Goal: Task Accomplishment & Management: Manage account settings

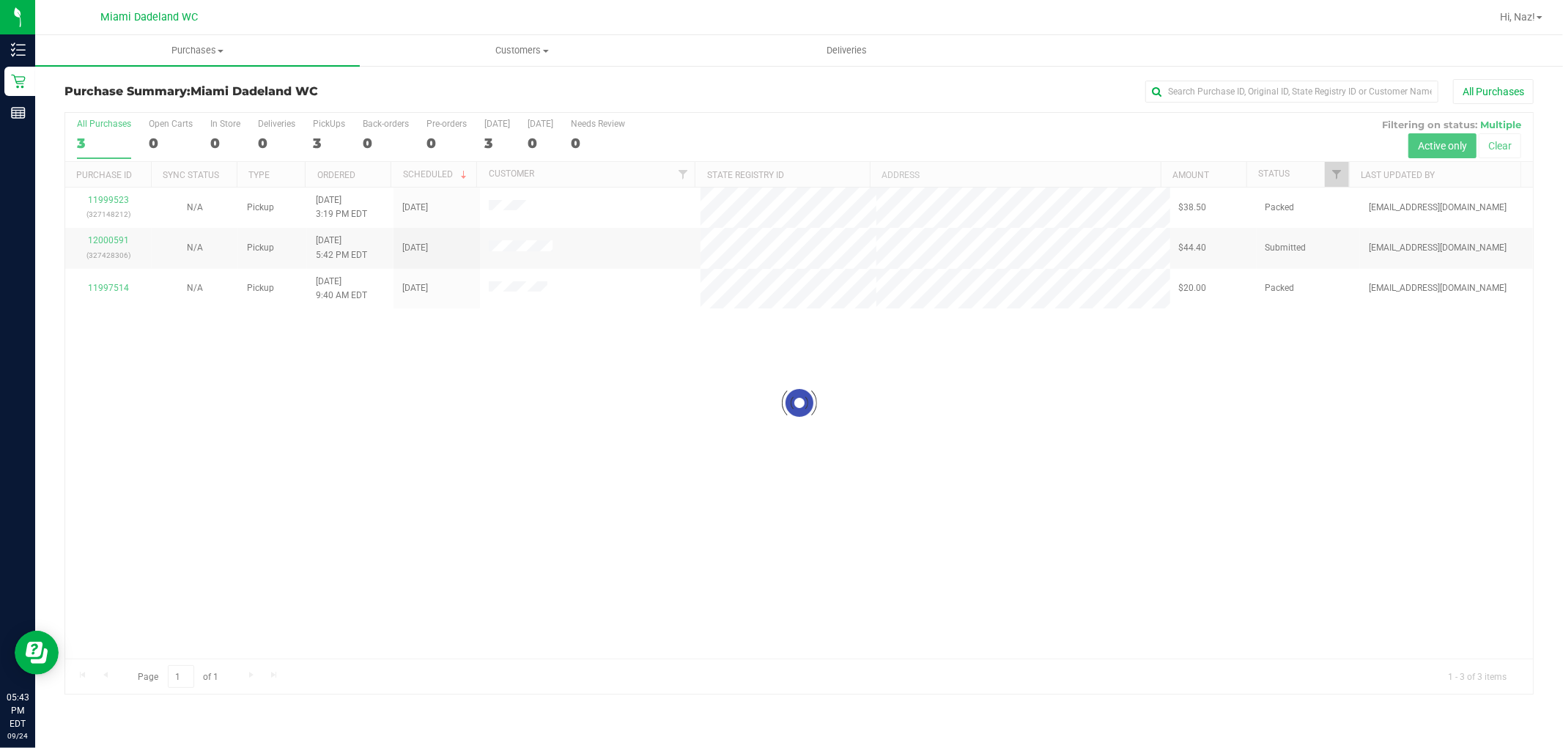
click at [535, 382] on div at bounding box center [798, 403] width 1467 height 581
click at [478, 385] on div "11999523 (327148212) N/A Pickup [DATE] 3:19 PM EDT 9/24/2025 $38.50 Packed [EMA…" at bounding box center [798, 423] width 1467 height 471
click at [106, 228] on td "12000591 (327428306)" at bounding box center [108, 248] width 86 height 40
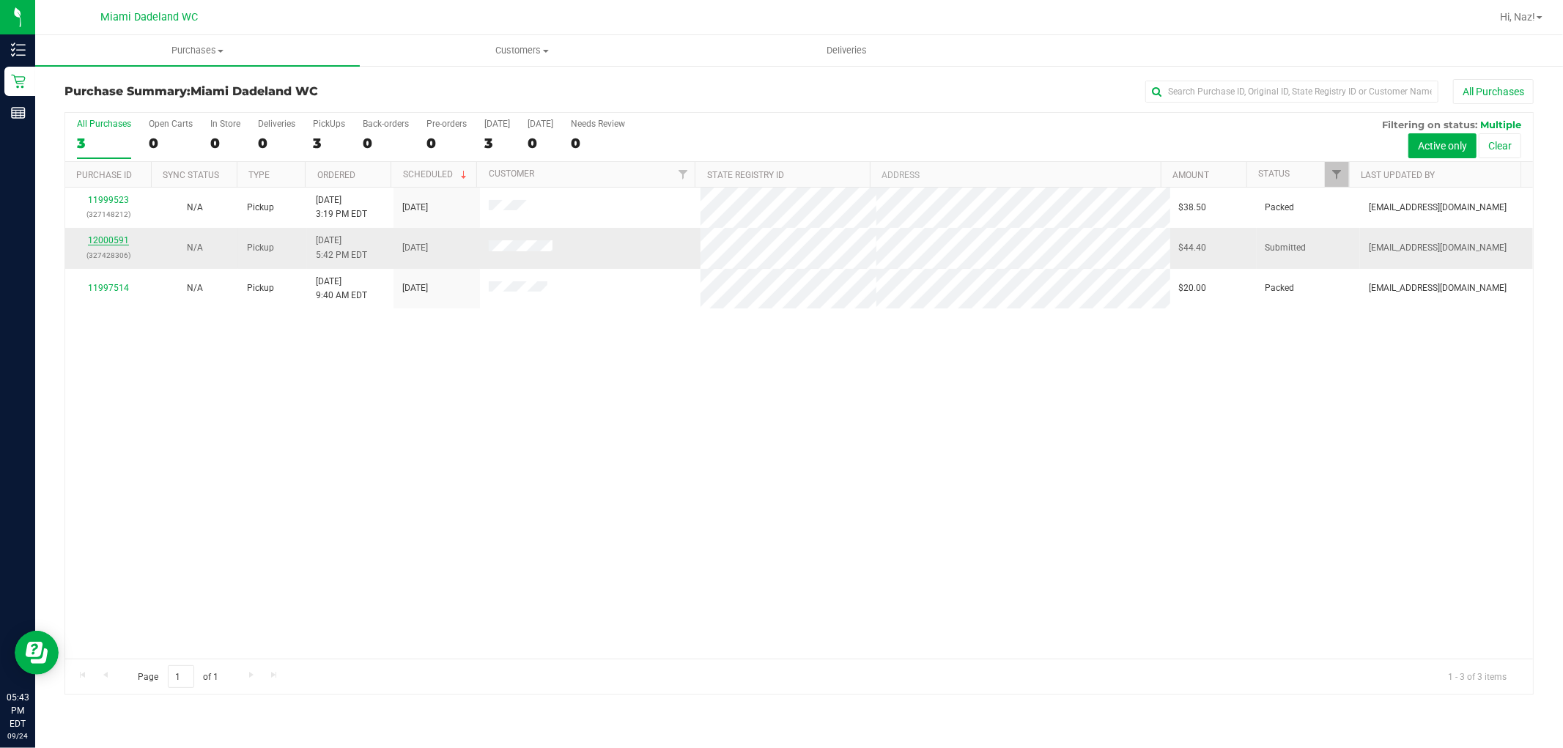
click at [108, 240] on link "12000591" at bounding box center [108, 240] width 41 height 10
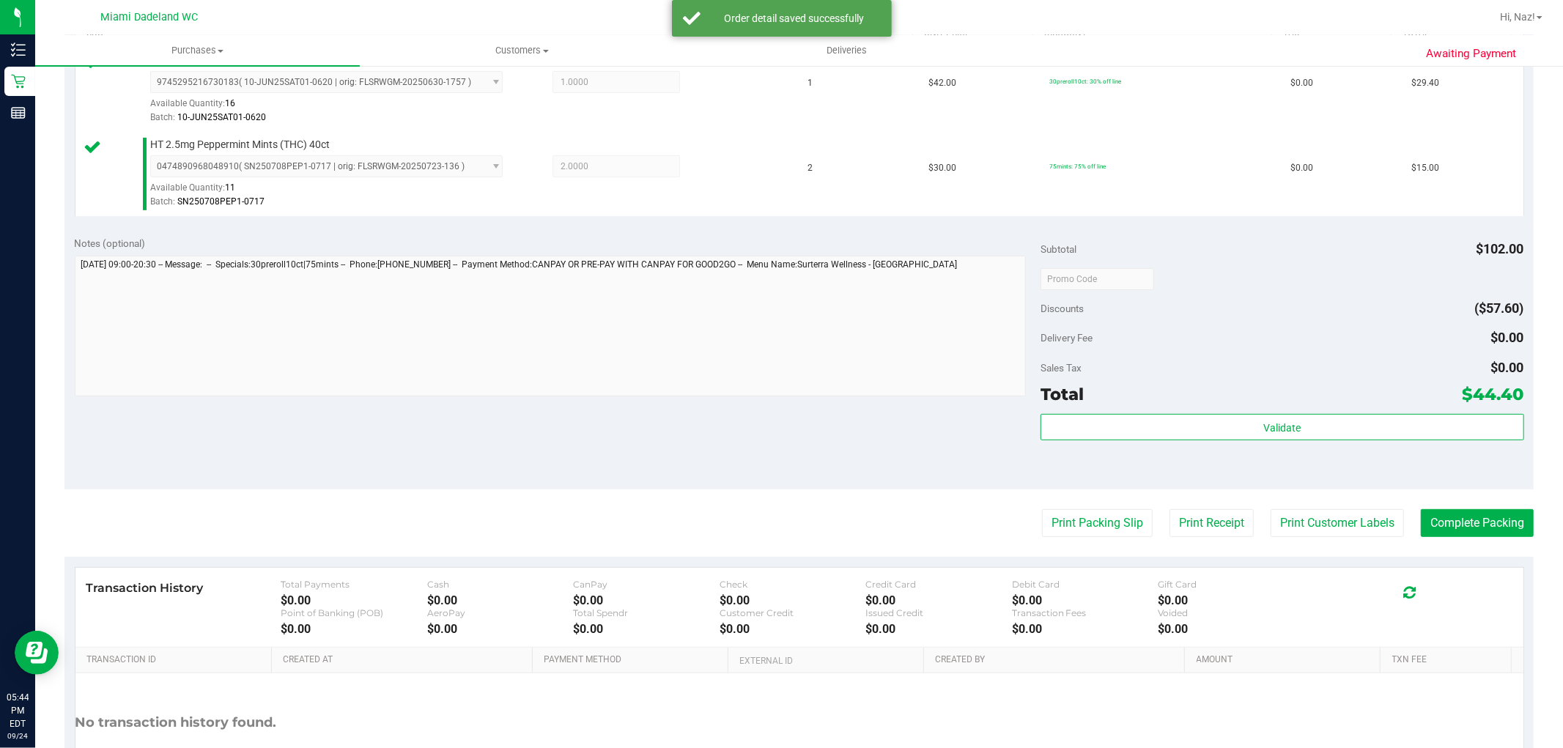
scroll to position [536, 0]
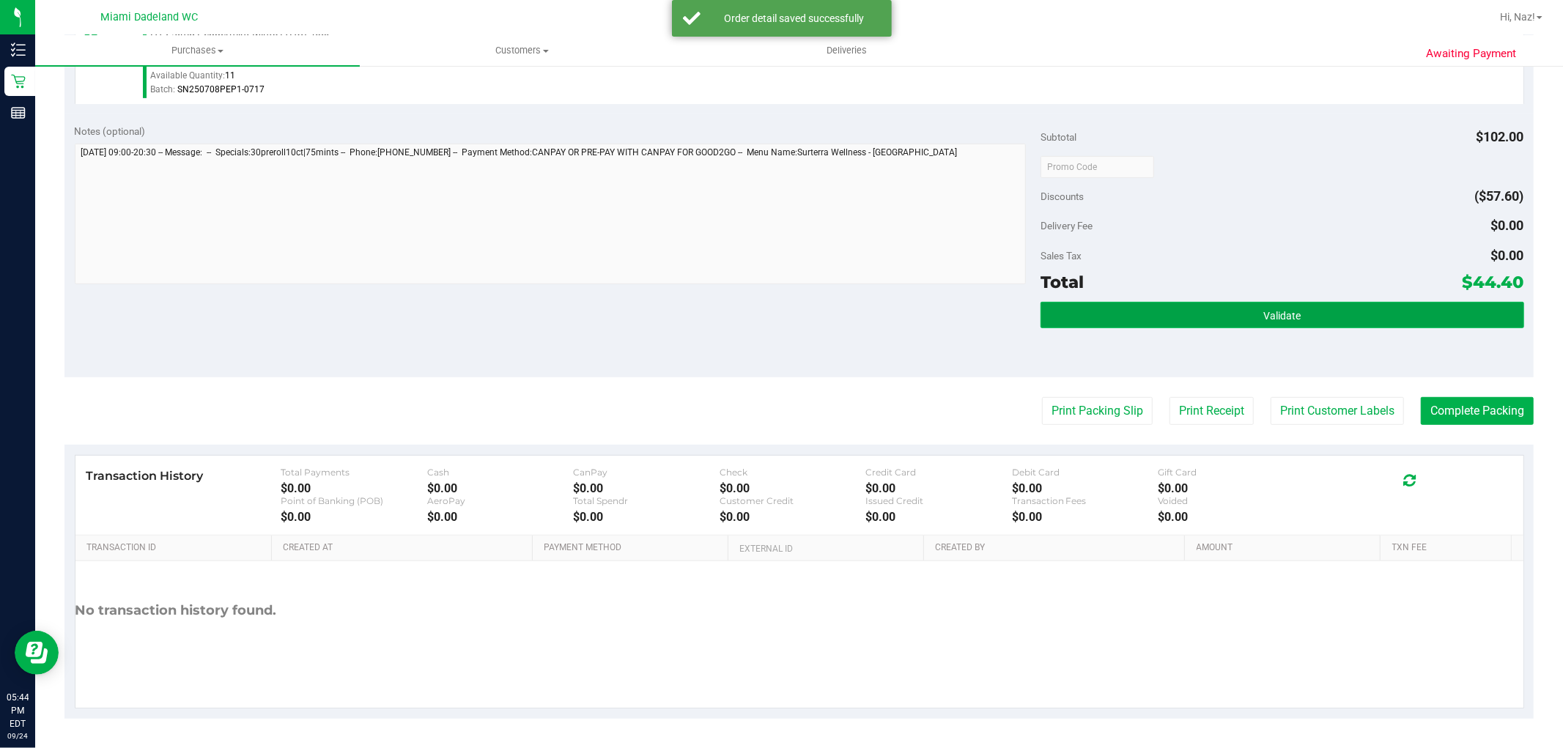
click at [1215, 316] on button "Validate" at bounding box center [1281, 315] width 483 height 26
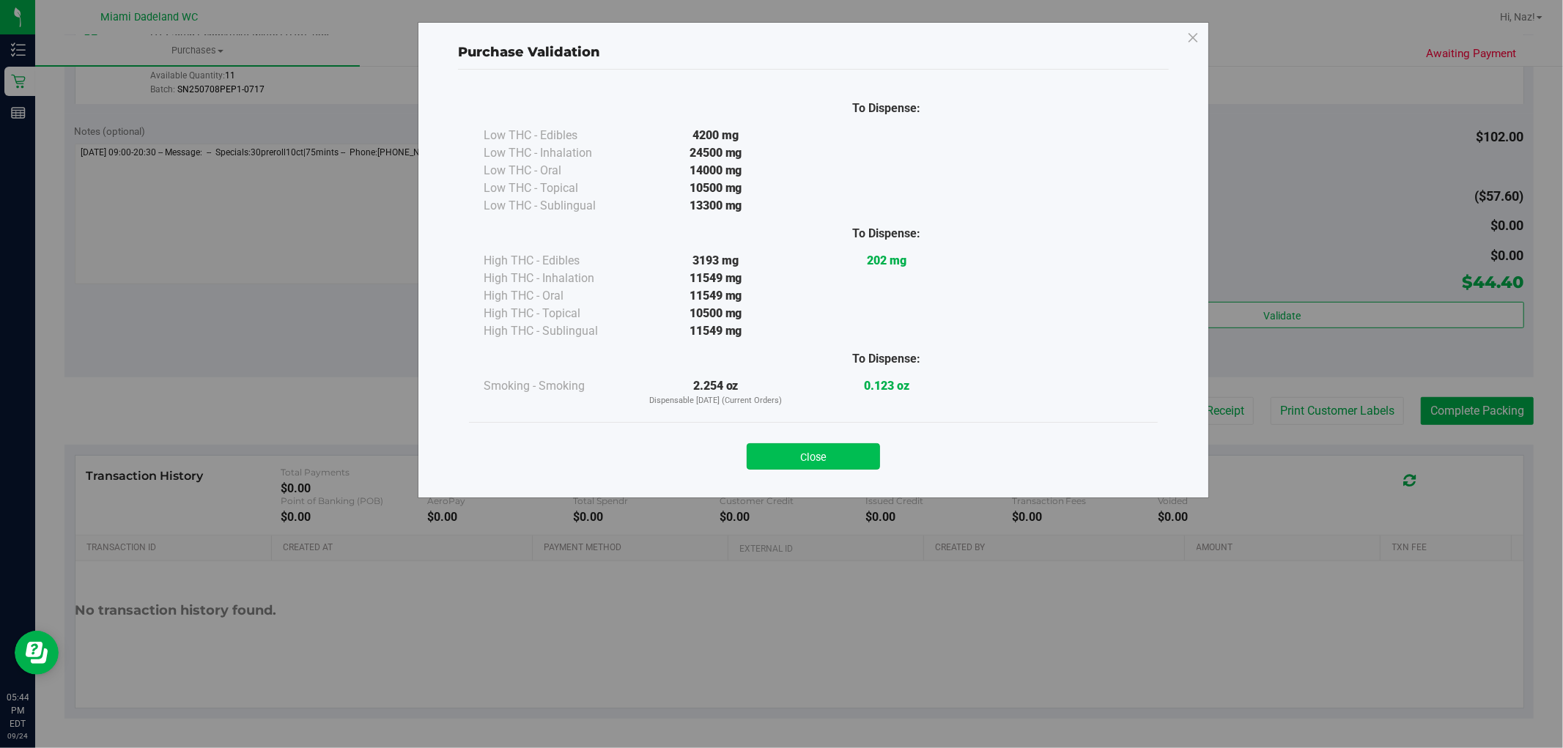
click at [826, 449] on button "Close" at bounding box center [812, 456] width 133 height 26
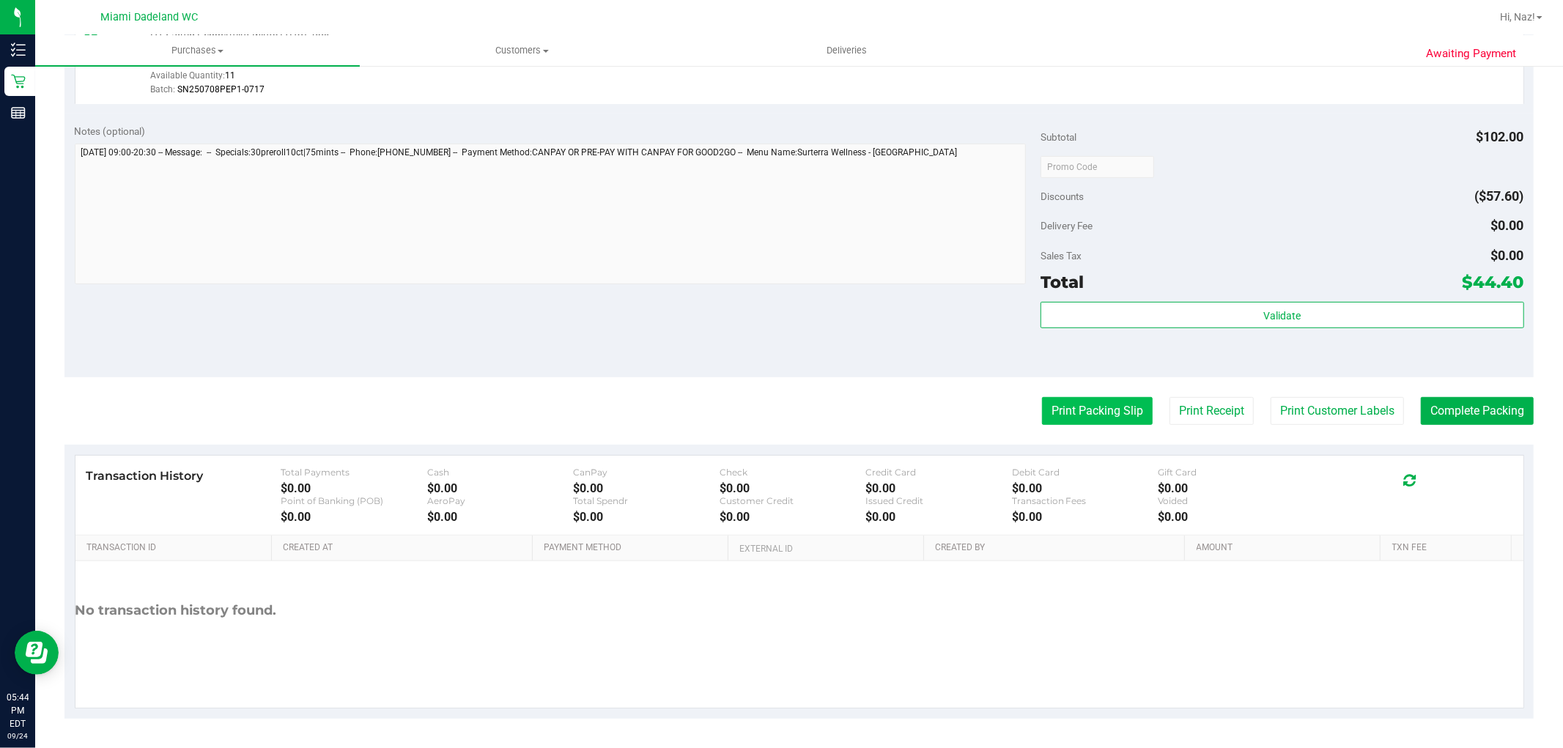
click at [1092, 400] on button "Print Packing Slip" at bounding box center [1097, 411] width 111 height 28
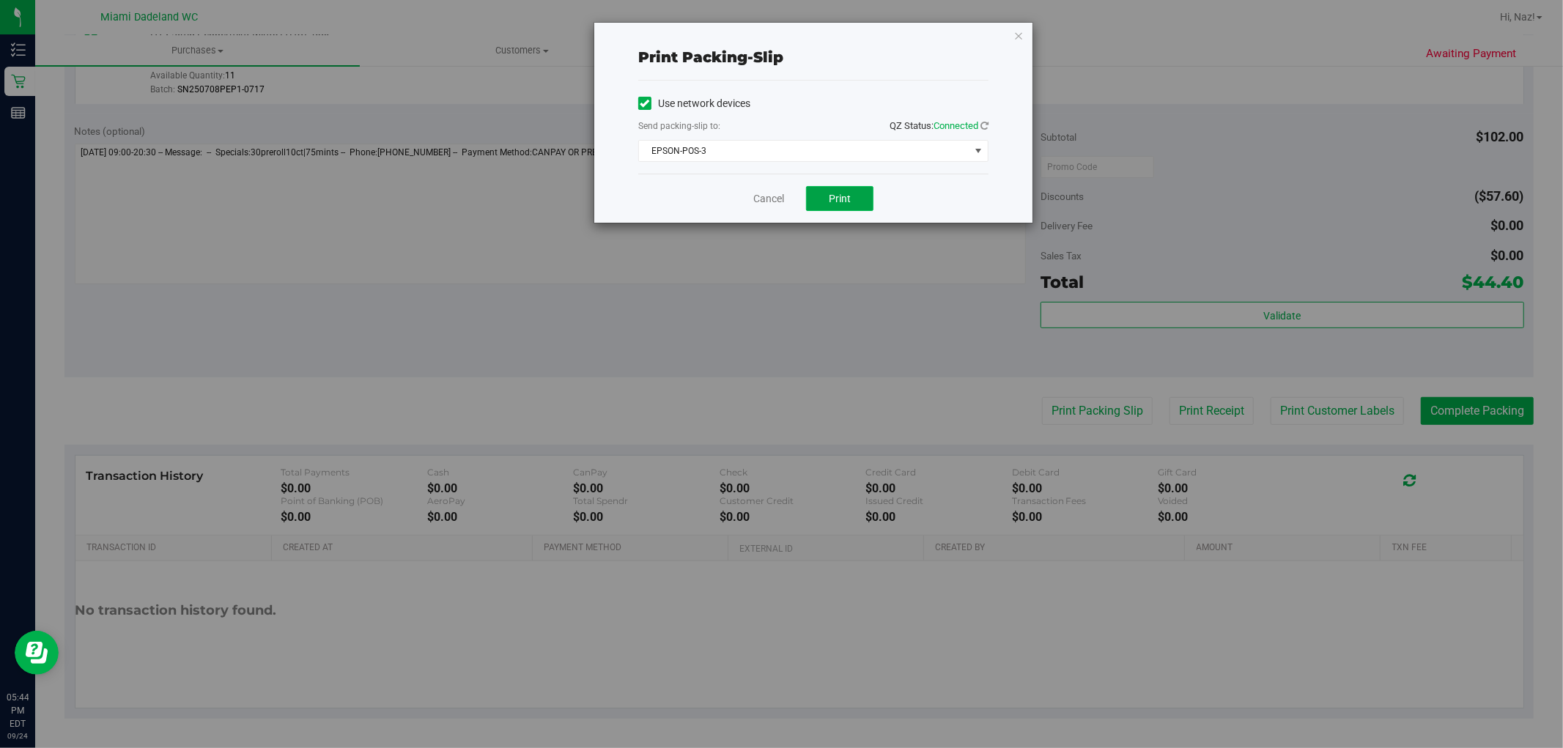
click at [867, 199] on button "Print" at bounding box center [839, 198] width 67 height 25
click at [758, 198] on link "Cancel" at bounding box center [768, 198] width 31 height 15
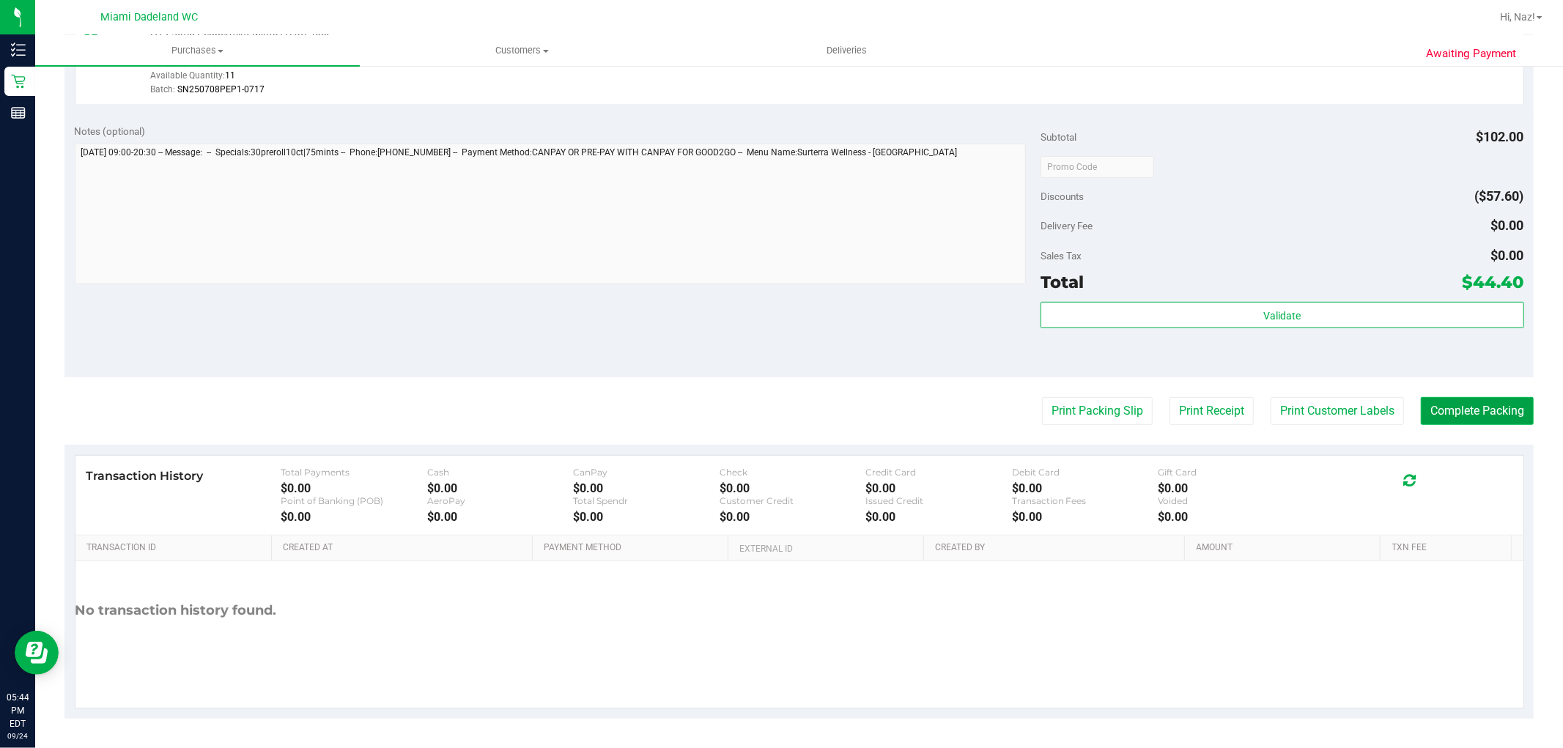
click at [1470, 401] on button "Complete Packing" at bounding box center [1476, 411] width 113 height 28
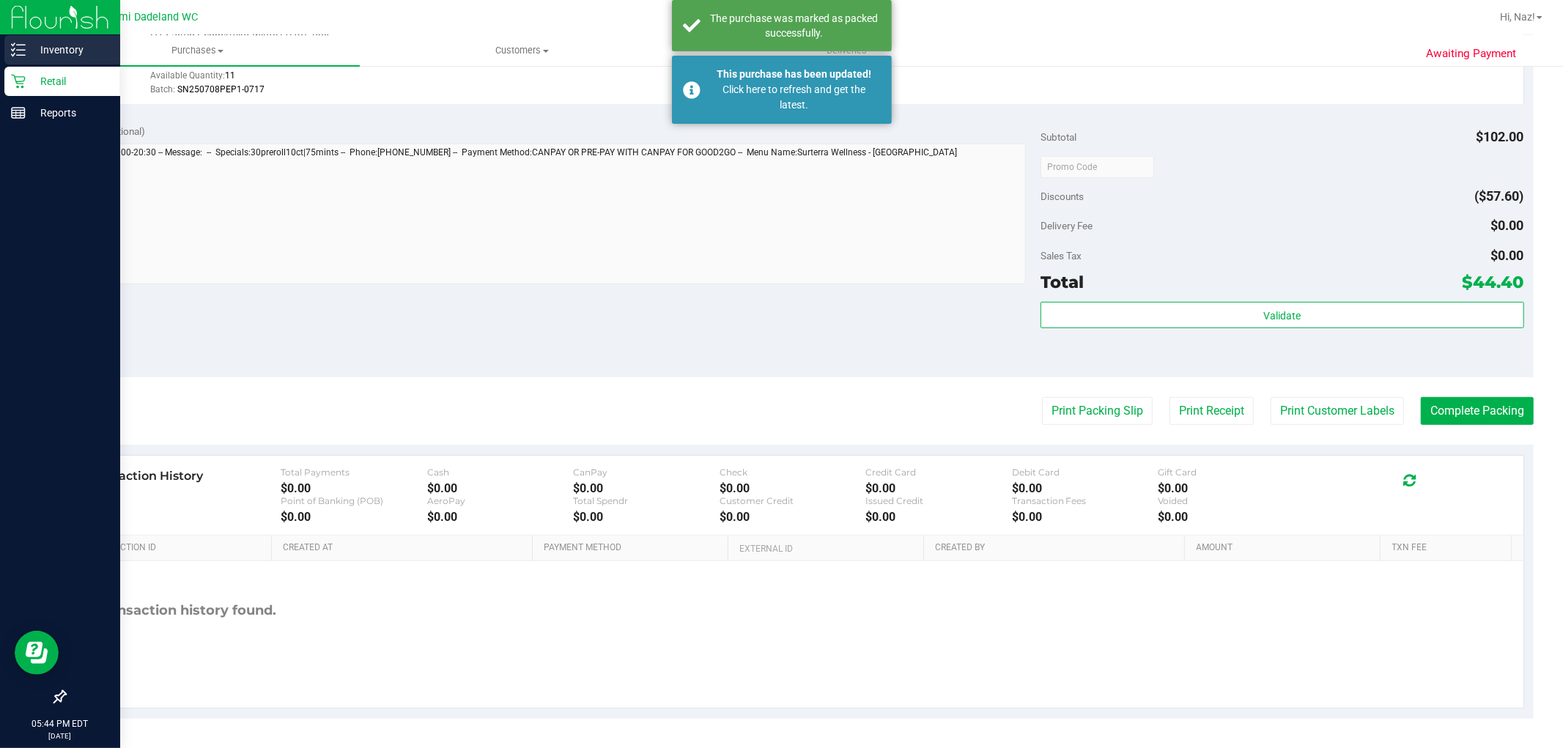
click at [20, 55] on line at bounding box center [21, 55] width 8 height 0
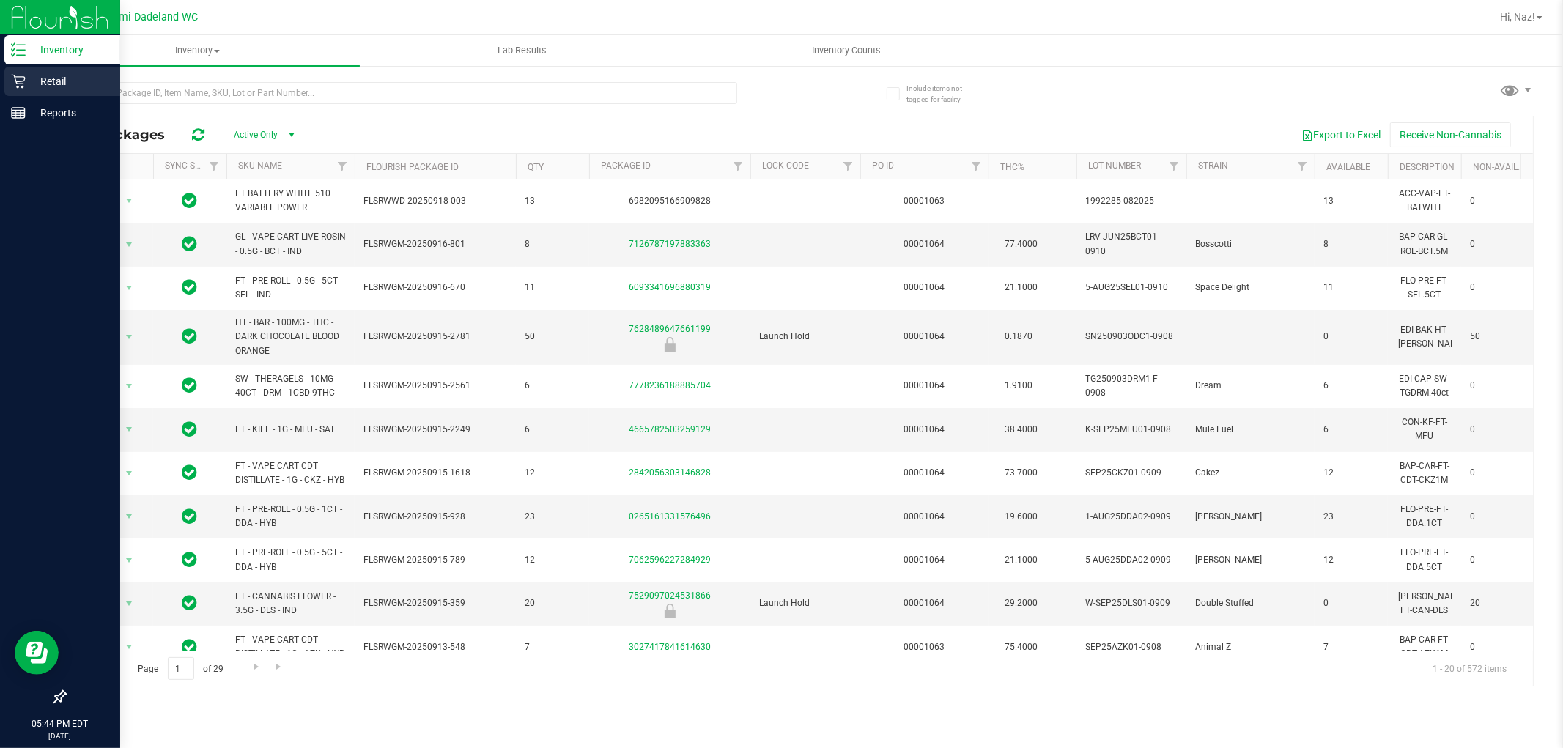
click at [22, 72] on div "Retail" at bounding box center [62, 81] width 116 height 29
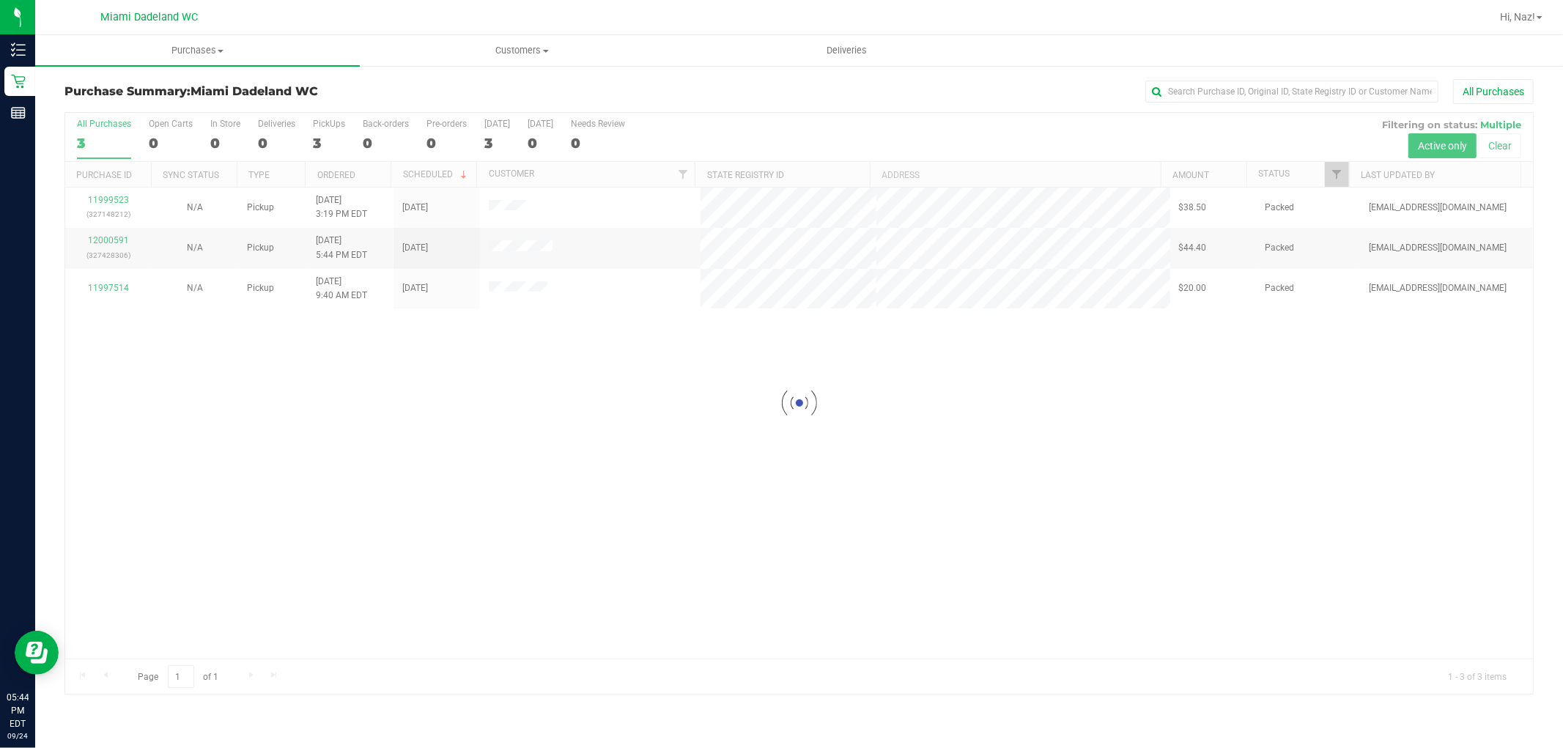
click at [738, 359] on div at bounding box center [798, 403] width 1467 height 581
drag, startPoint x: 738, startPoint y: 359, endPoint x: 730, endPoint y: 361, distance: 7.6
click at [734, 360] on div at bounding box center [798, 403] width 1467 height 581
